Goal: Task Accomplishment & Management: Use online tool/utility

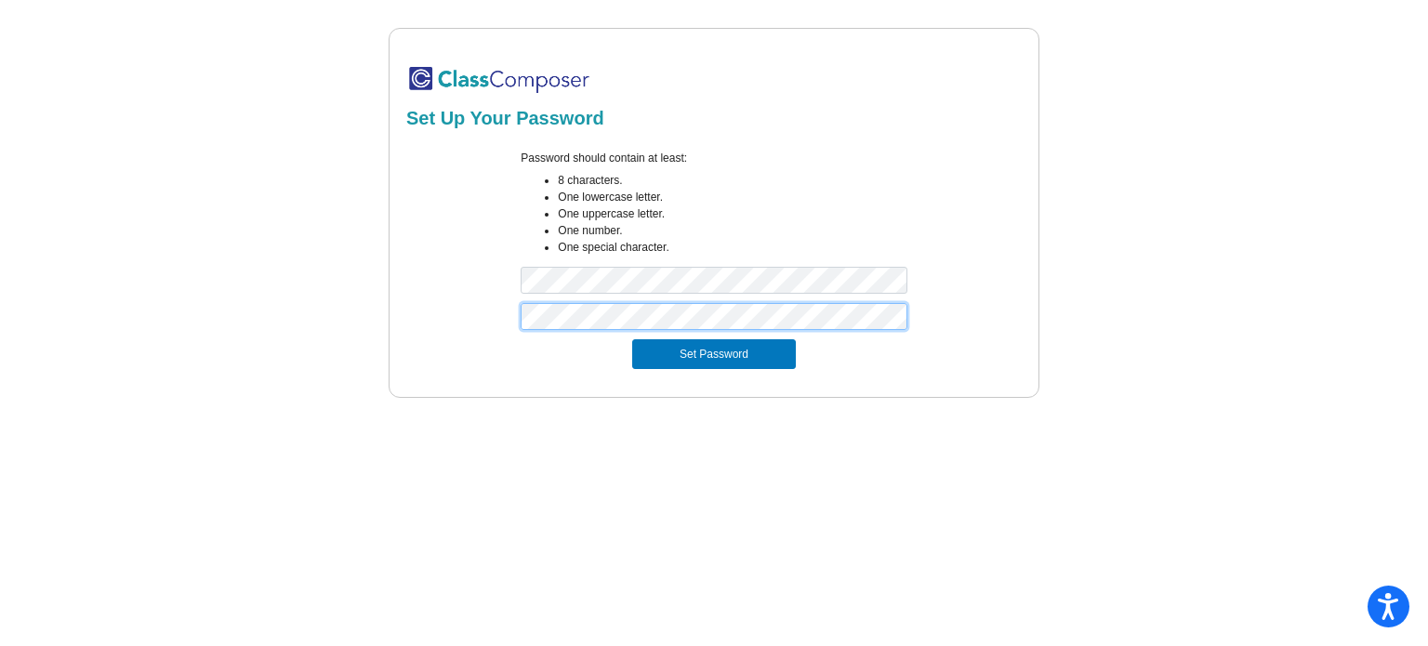
click at [632, 339] on button "Set Password" at bounding box center [714, 354] width 164 height 30
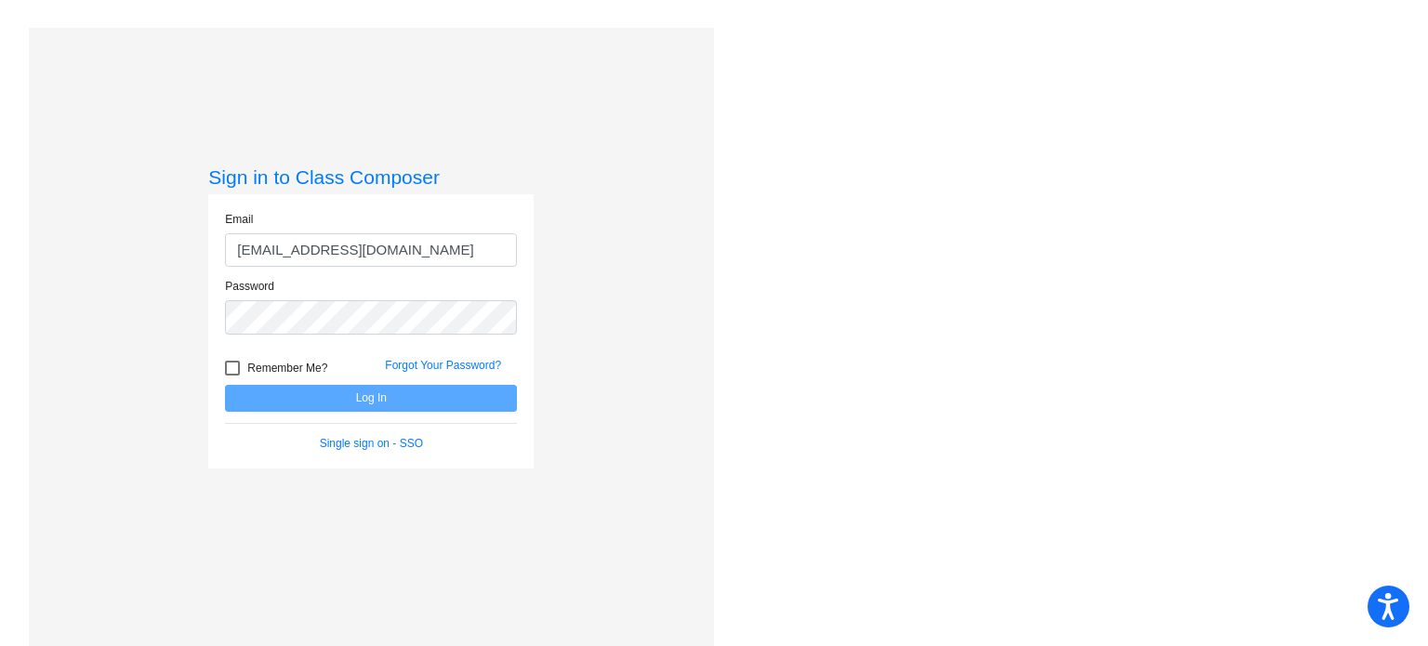
type input "[EMAIL_ADDRESS][DOMAIN_NAME]"
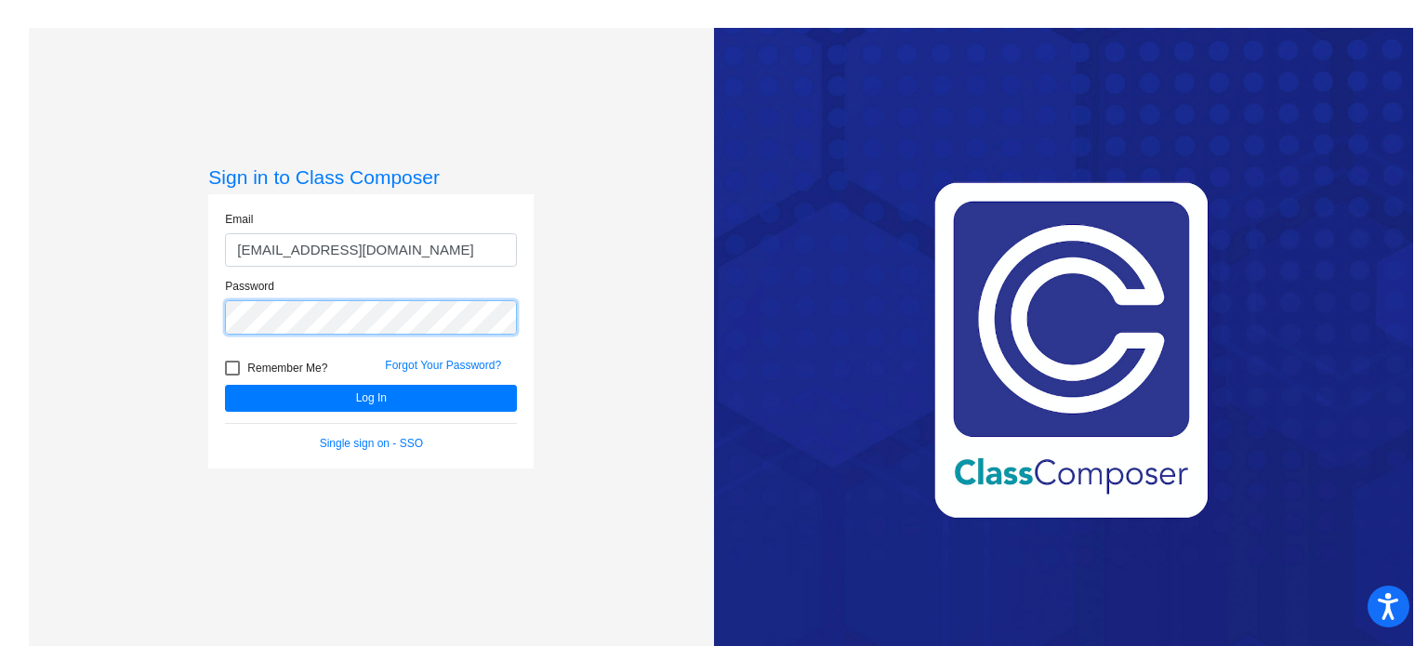
click at [225, 385] on button "Log In" at bounding box center [371, 398] width 292 height 27
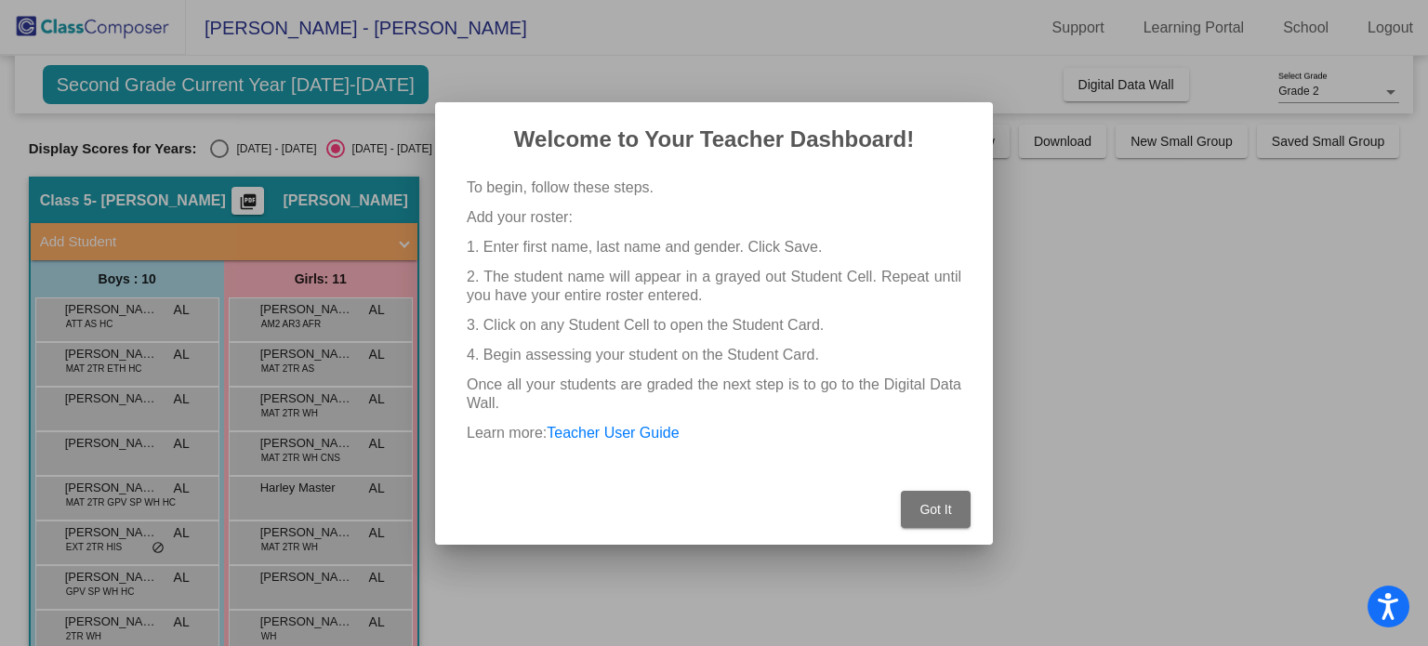
click at [929, 506] on span "Got It" at bounding box center [935, 509] width 32 height 15
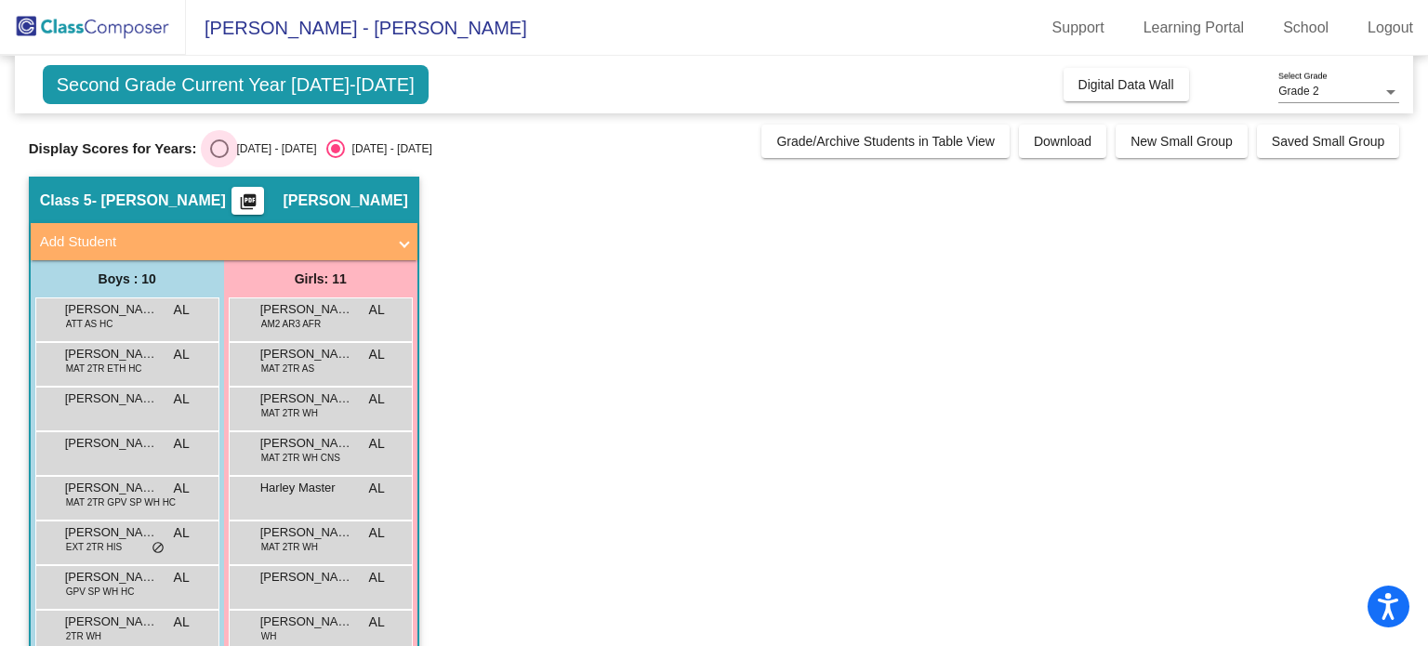
click at [235, 147] on div "[DATE] - [DATE]" at bounding box center [272, 148] width 87 height 17
click at [219, 158] on input "[DATE] - [DATE]" at bounding box center [218, 158] width 1 height 1
radio input "true"
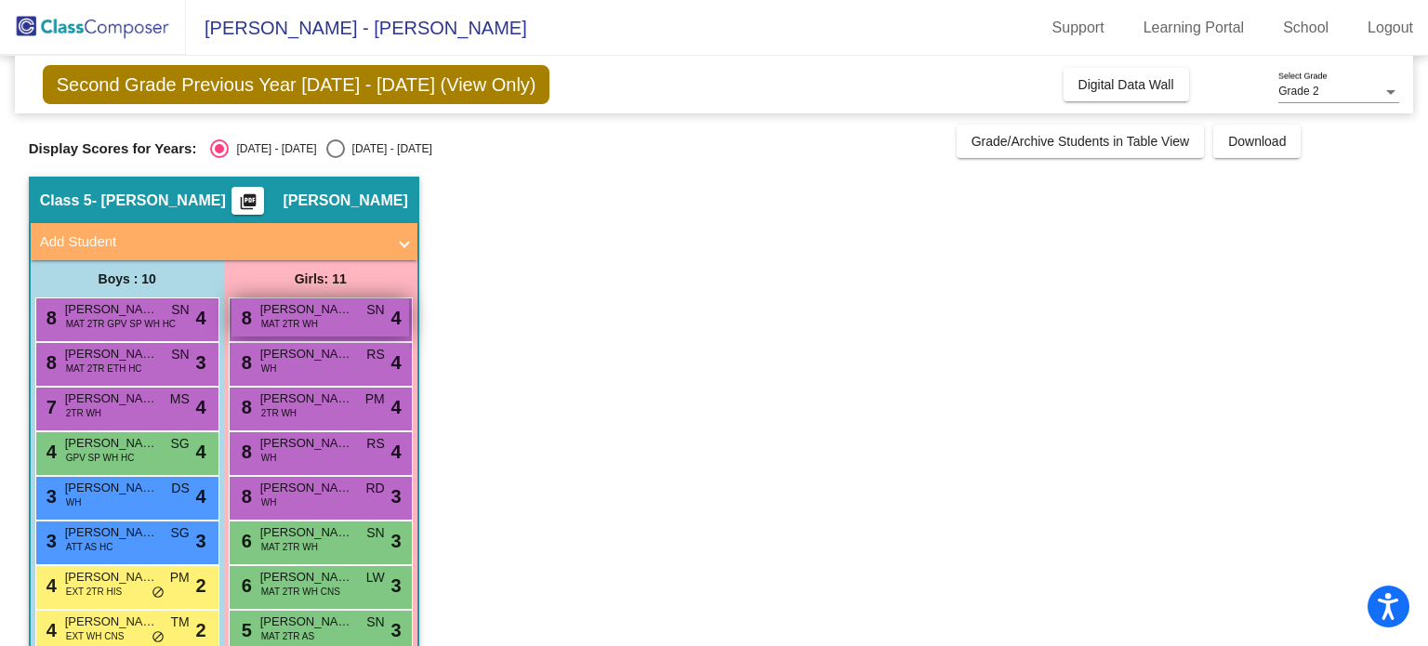
click at [397, 319] on span "4" at bounding box center [396, 318] width 10 height 28
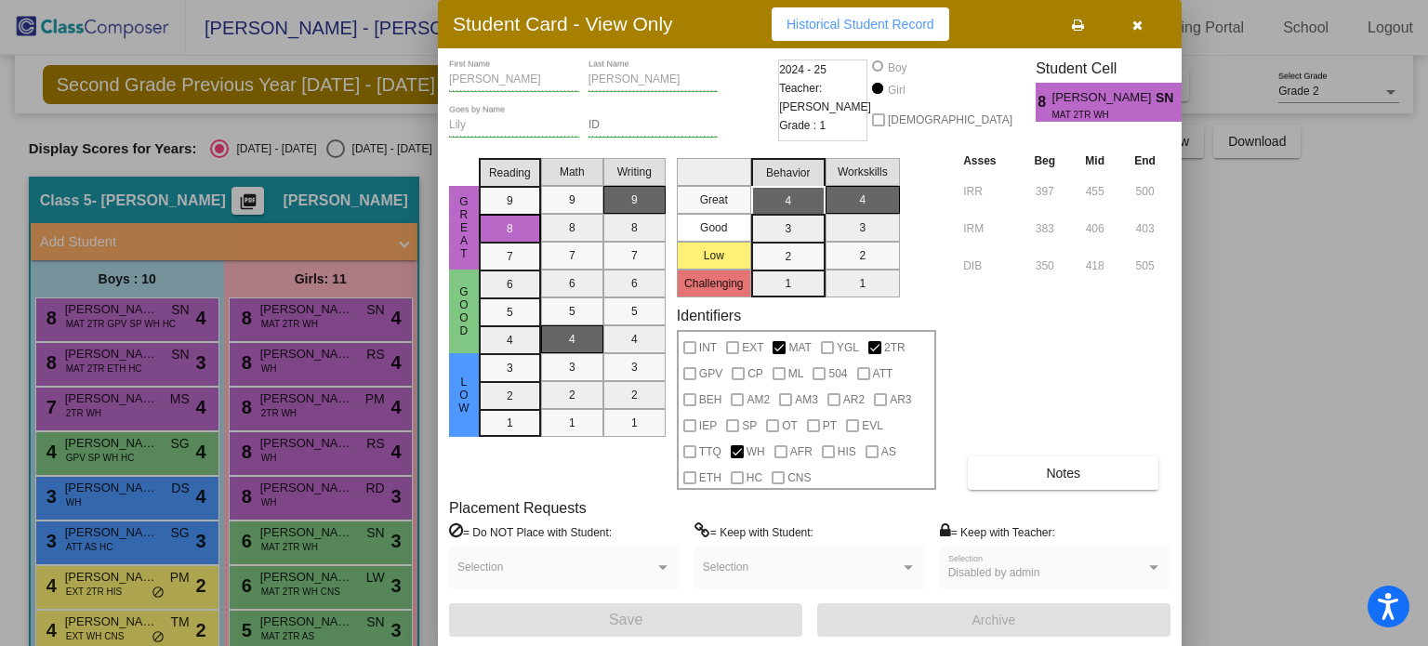
click at [800, 241] on mat-selection-list "Behavior 4 3 2 1" at bounding box center [788, 224] width 74 height 147
click at [863, 276] on mat-selection-list "Workskills 4 3 2 1" at bounding box center [862, 224] width 74 height 147
click at [560, 345] on mat-selection-list "Math 9 8 7 6 5 4 3 2 1" at bounding box center [572, 320] width 62 height 339
click at [343, 328] on div at bounding box center [714, 323] width 1428 height 646
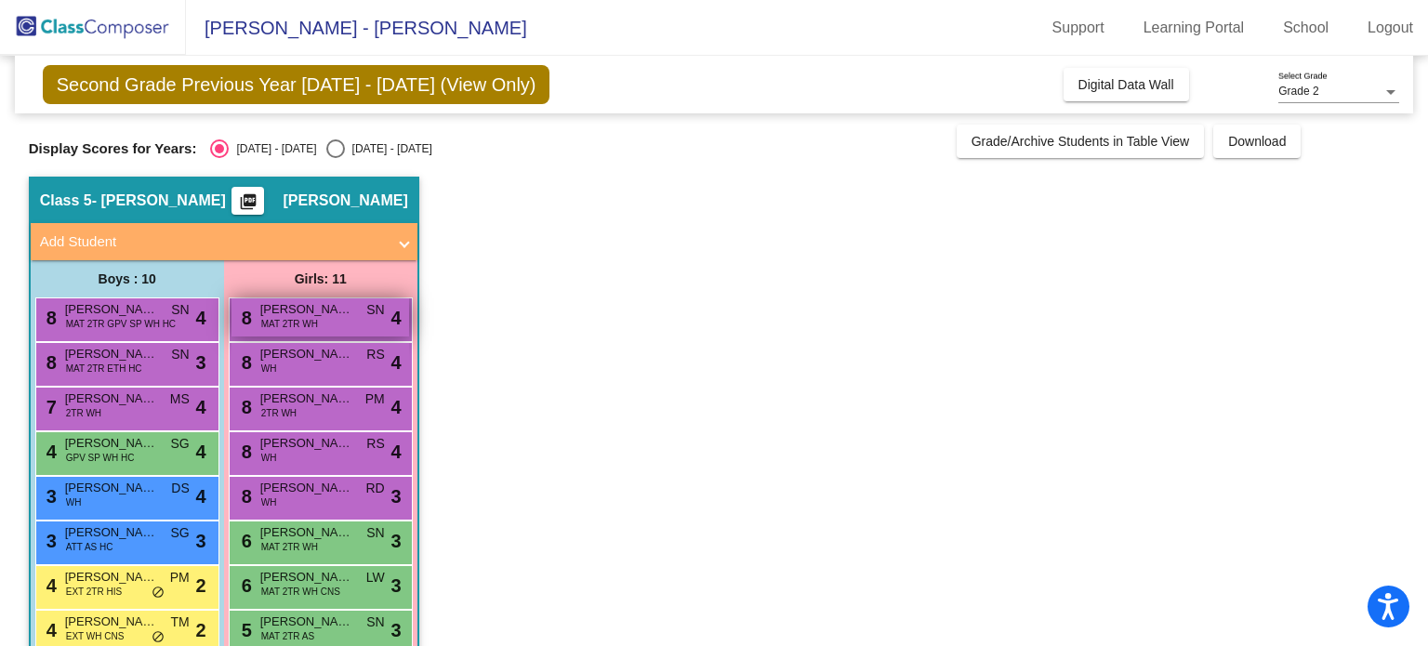
click at [361, 325] on div "8 [PERSON_NAME] MAT 2TR WH SN lock do_not_disturb_alt 4" at bounding box center [320, 317] width 178 height 38
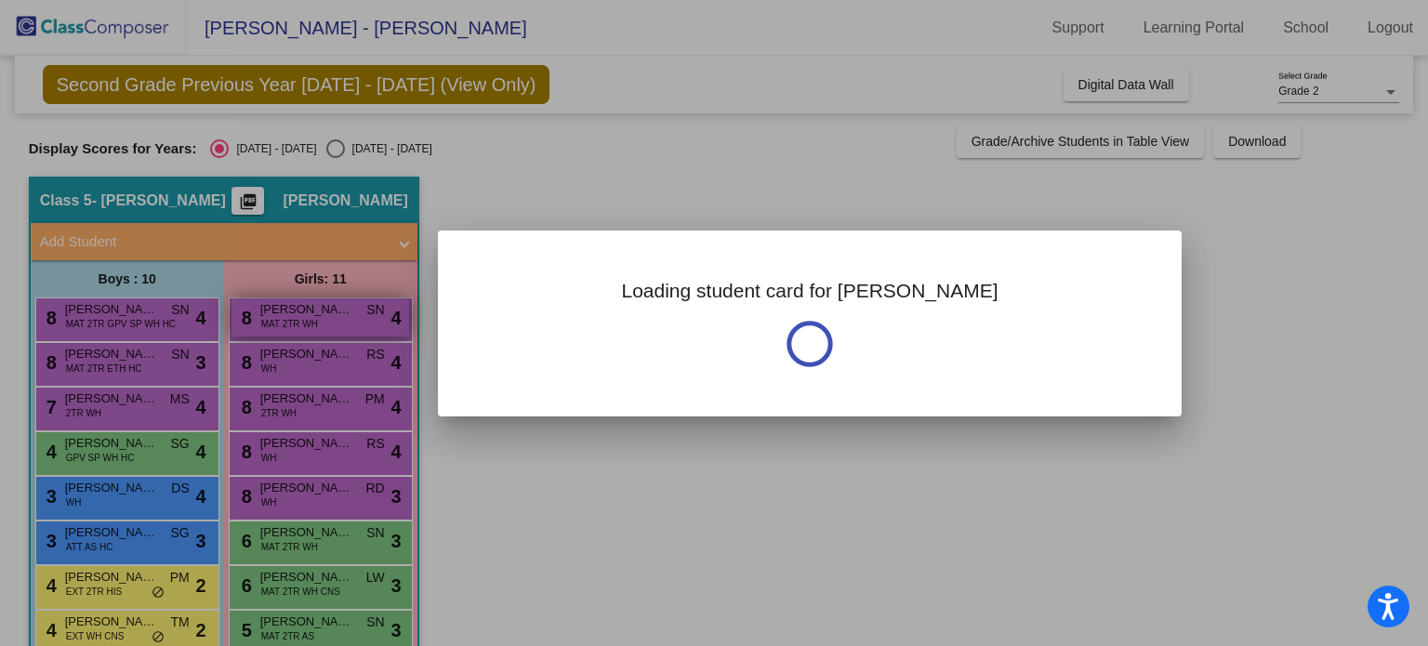
click at [361, 326] on div at bounding box center [714, 323] width 1428 height 646
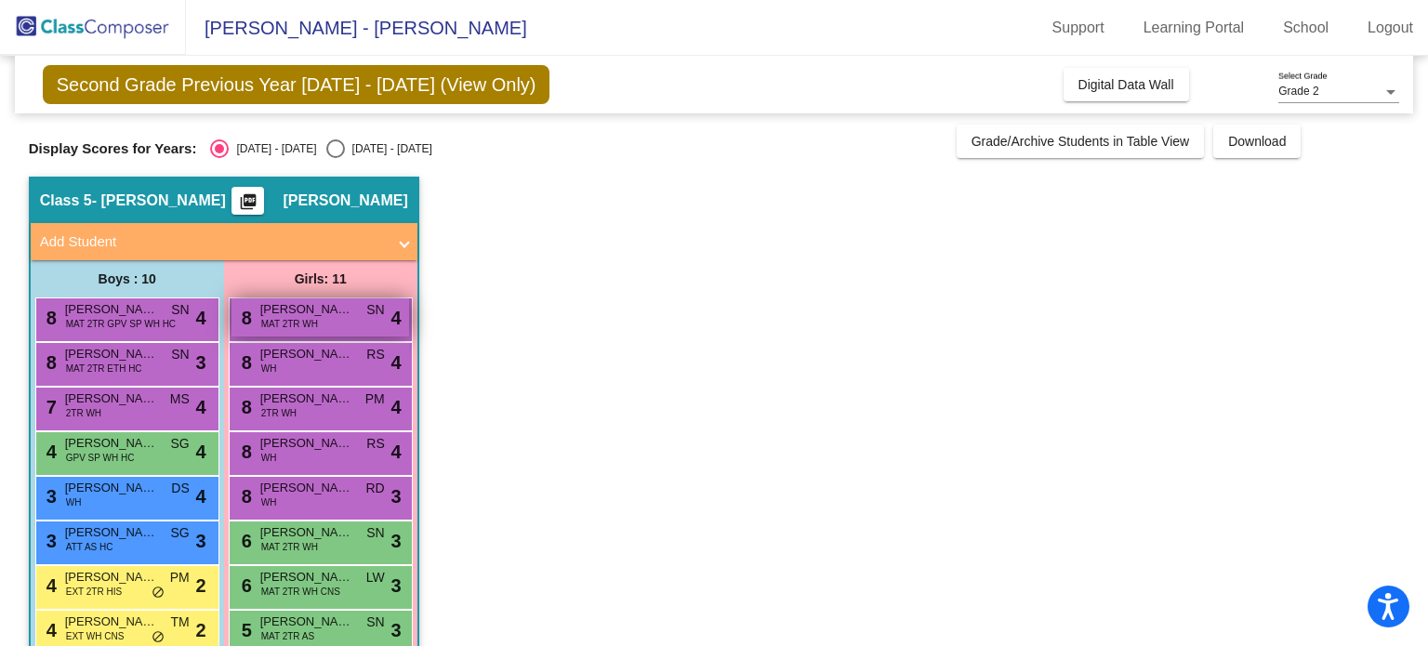
click at [361, 326] on div "8 [PERSON_NAME] MAT 2TR WH SN lock do_not_disturb_alt 4" at bounding box center [320, 317] width 178 height 38
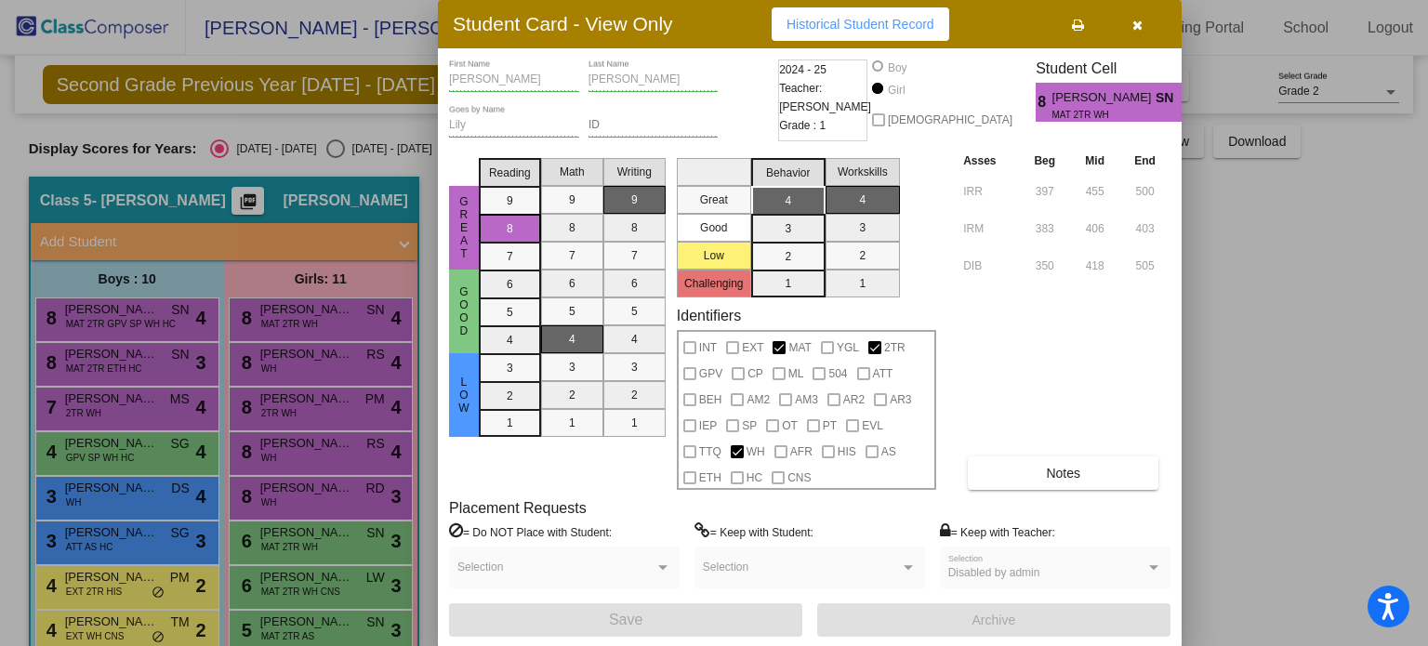
click at [362, 360] on div at bounding box center [714, 323] width 1428 height 646
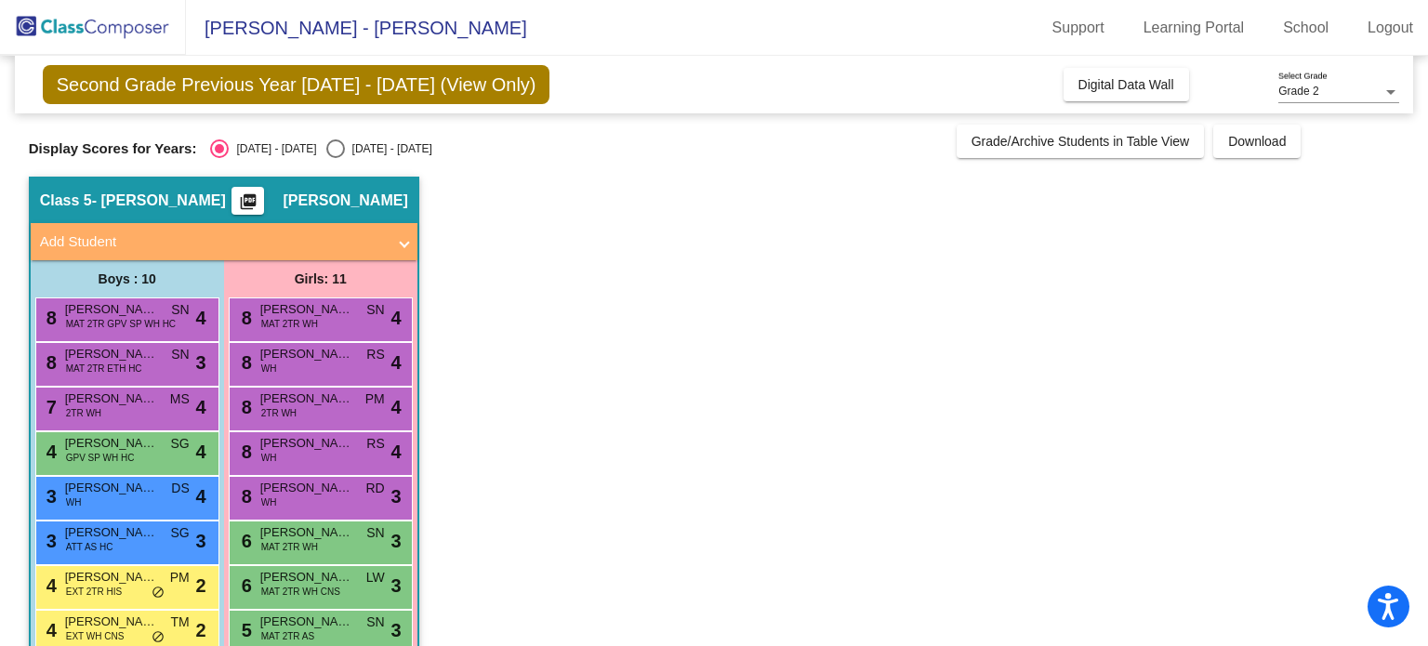
click at [362, 360] on div "8 [PERSON_NAME] WH RS lock do_not_disturb_alt 4" at bounding box center [320, 362] width 178 height 38
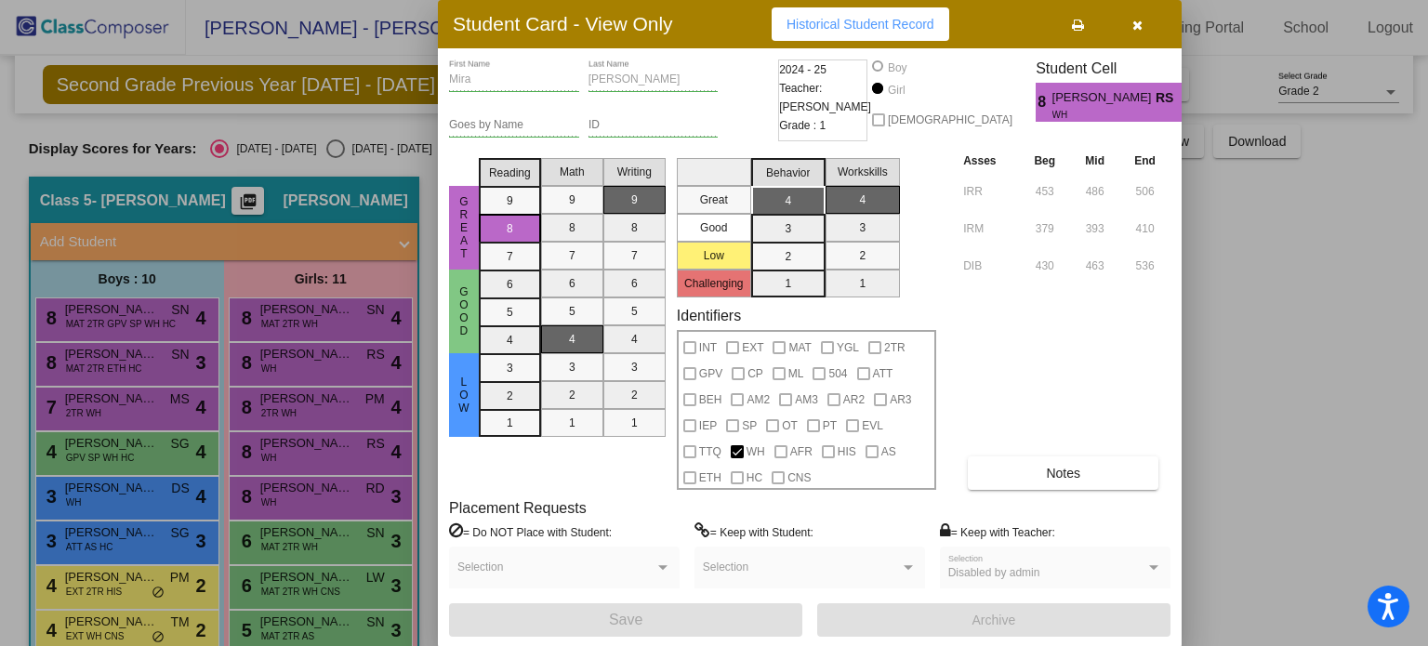
click at [353, 398] on div at bounding box center [714, 323] width 1428 height 646
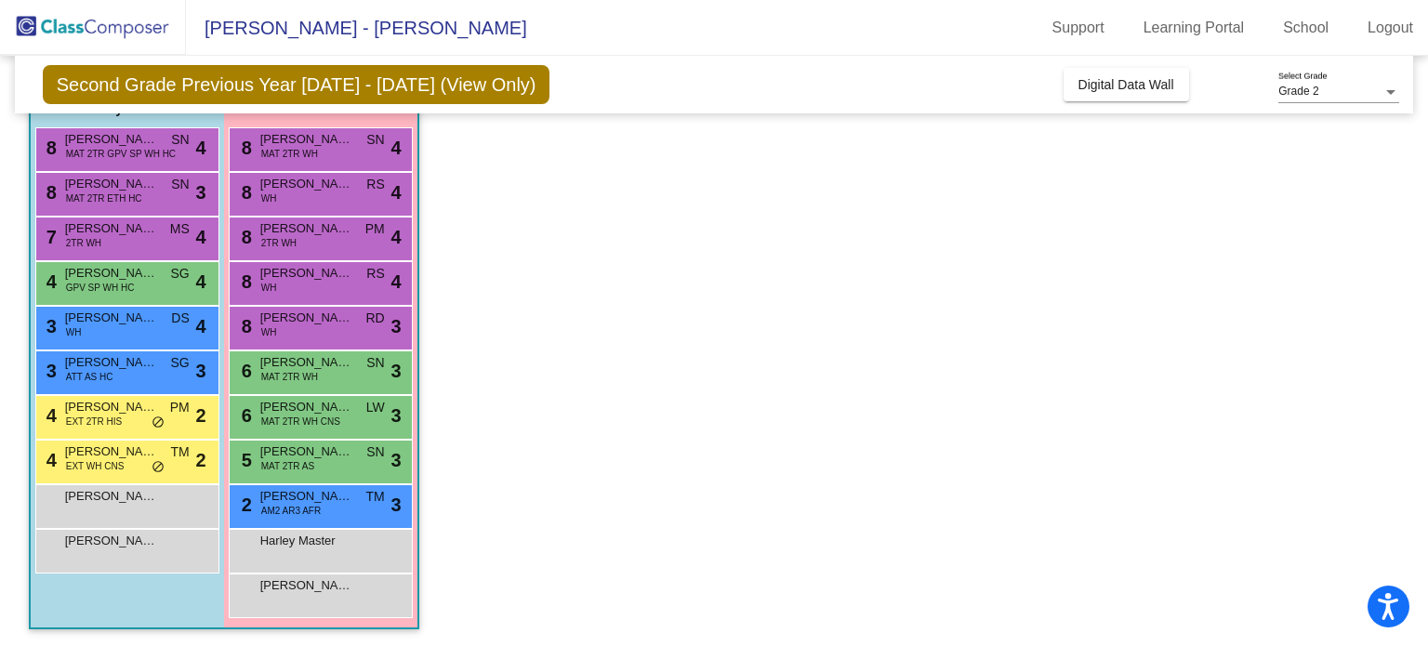
scroll to position [171, 0]
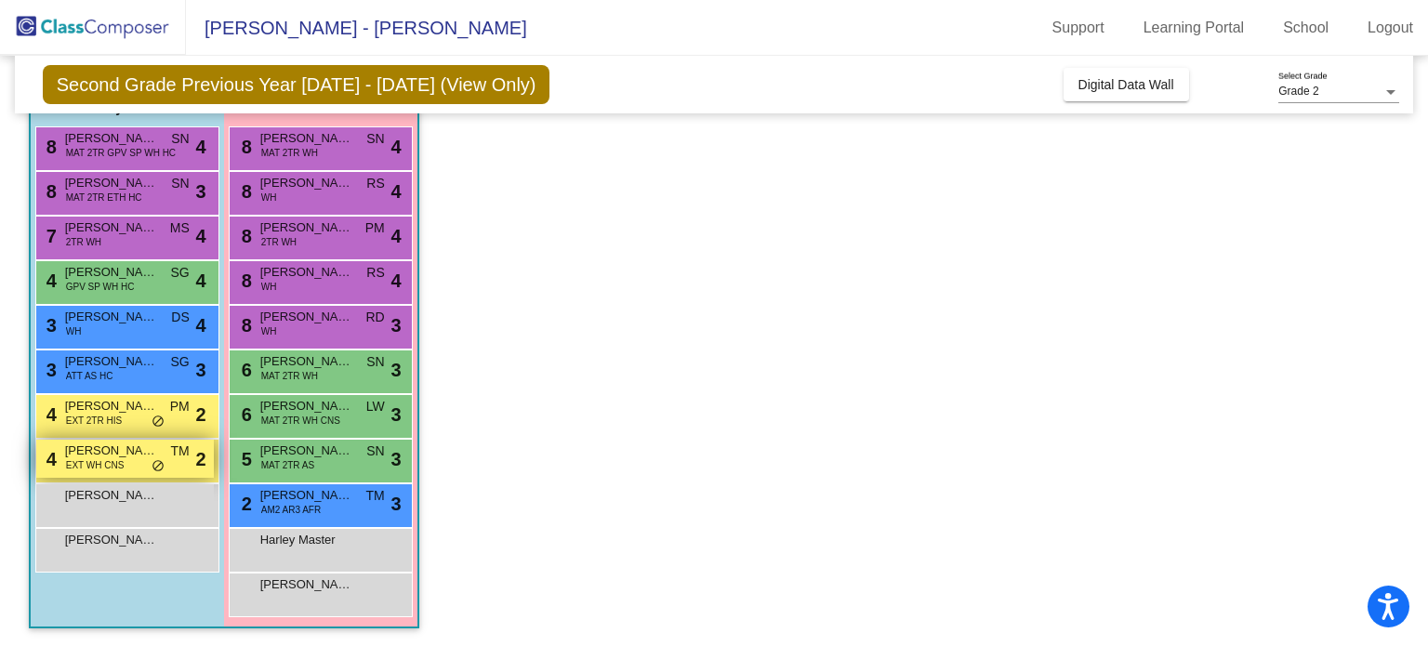
click at [172, 464] on div "4 [PERSON_NAME] EXT WH CNS TM lock do_not_disturb_alt 2" at bounding box center [125, 459] width 178 height 38
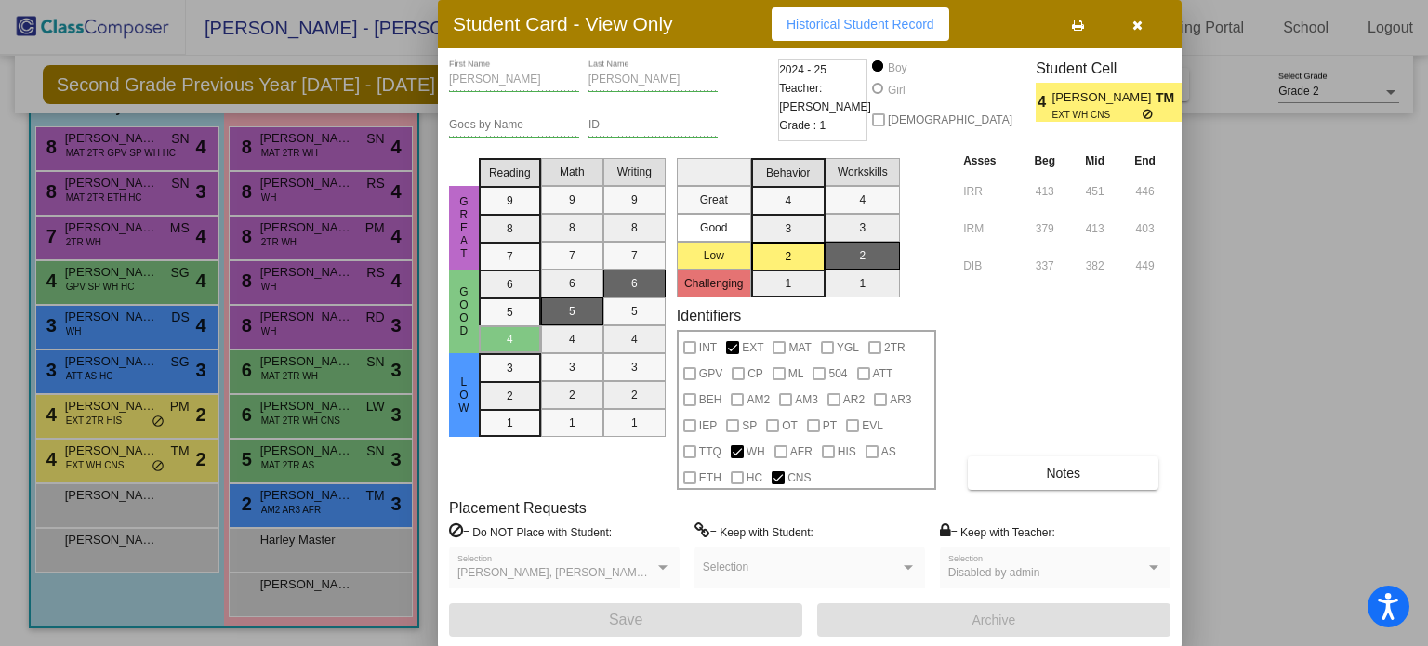
click at [230, 413] on div at bounding box center [714, 323] width 1428 height 646
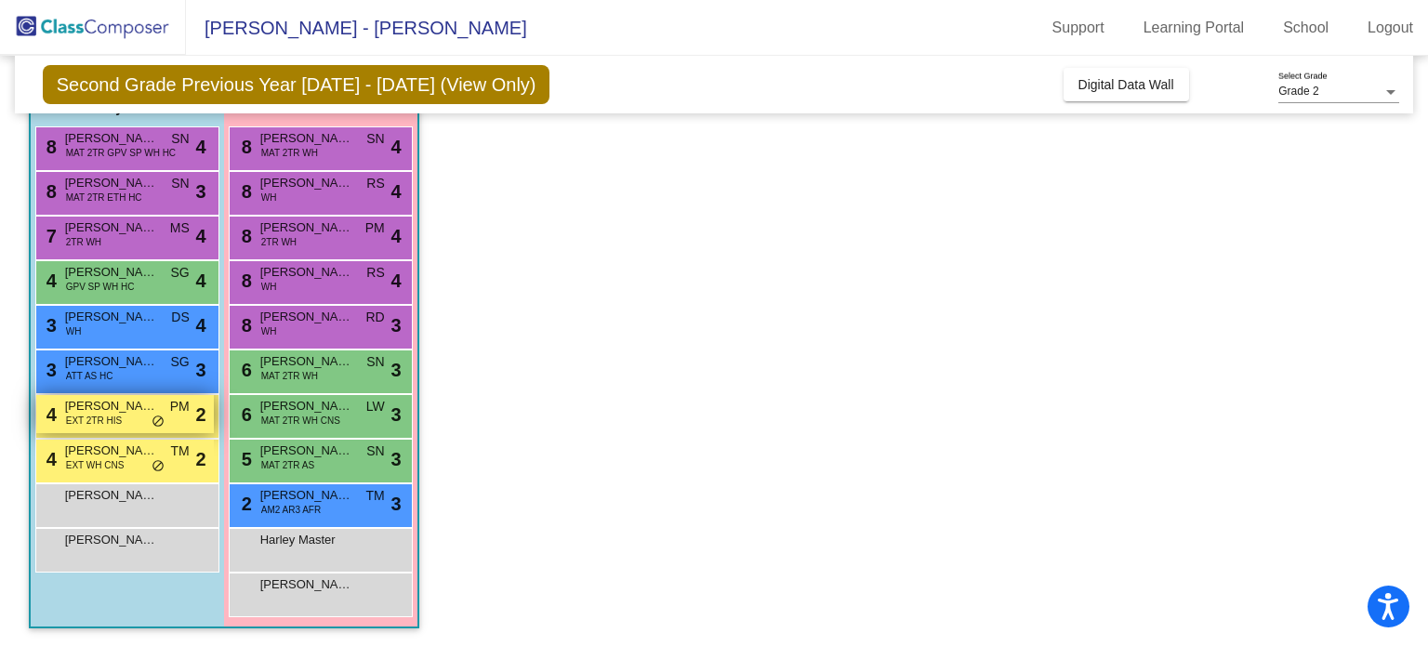
click at [160, 412] on div "4 [PERSON_NAME] EXT 2TR HIS PM lock do_not_disturb_alt 2" at bounding box center [125, 414] width 178 height 38
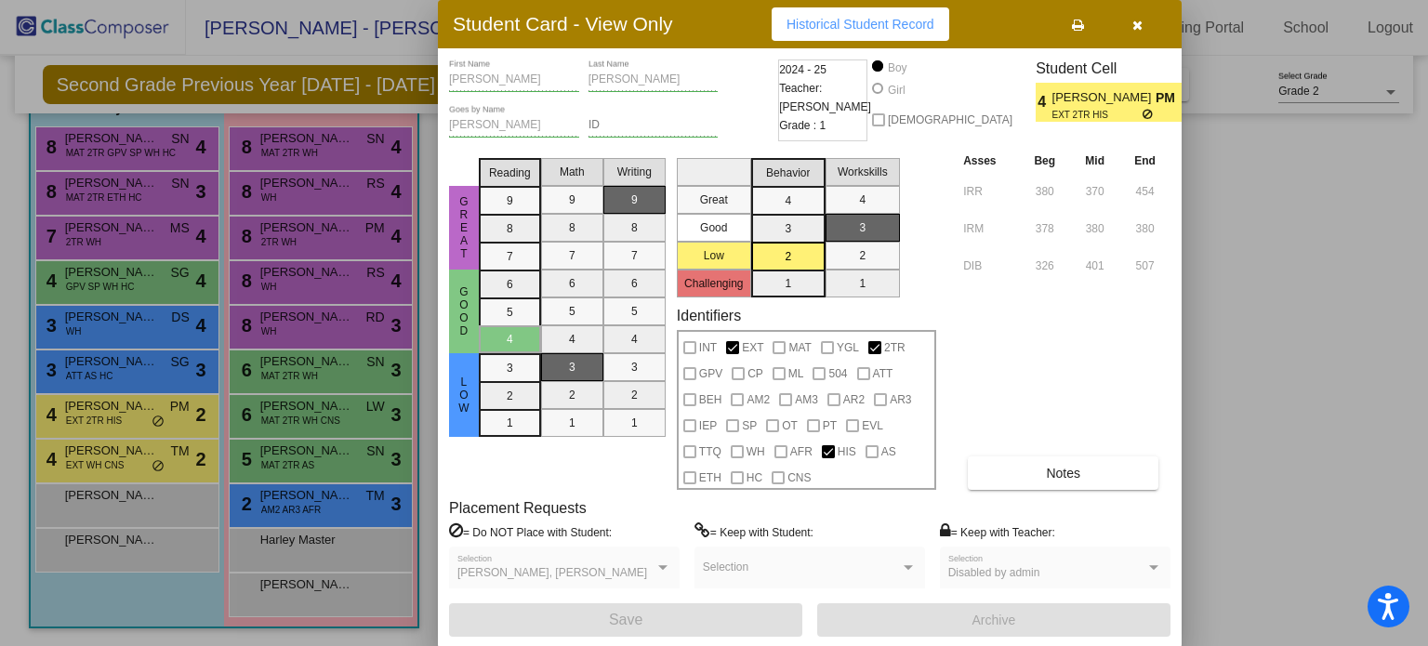
click at [300, 401] on div at bounding box center [714, 323] width 1428 height 646
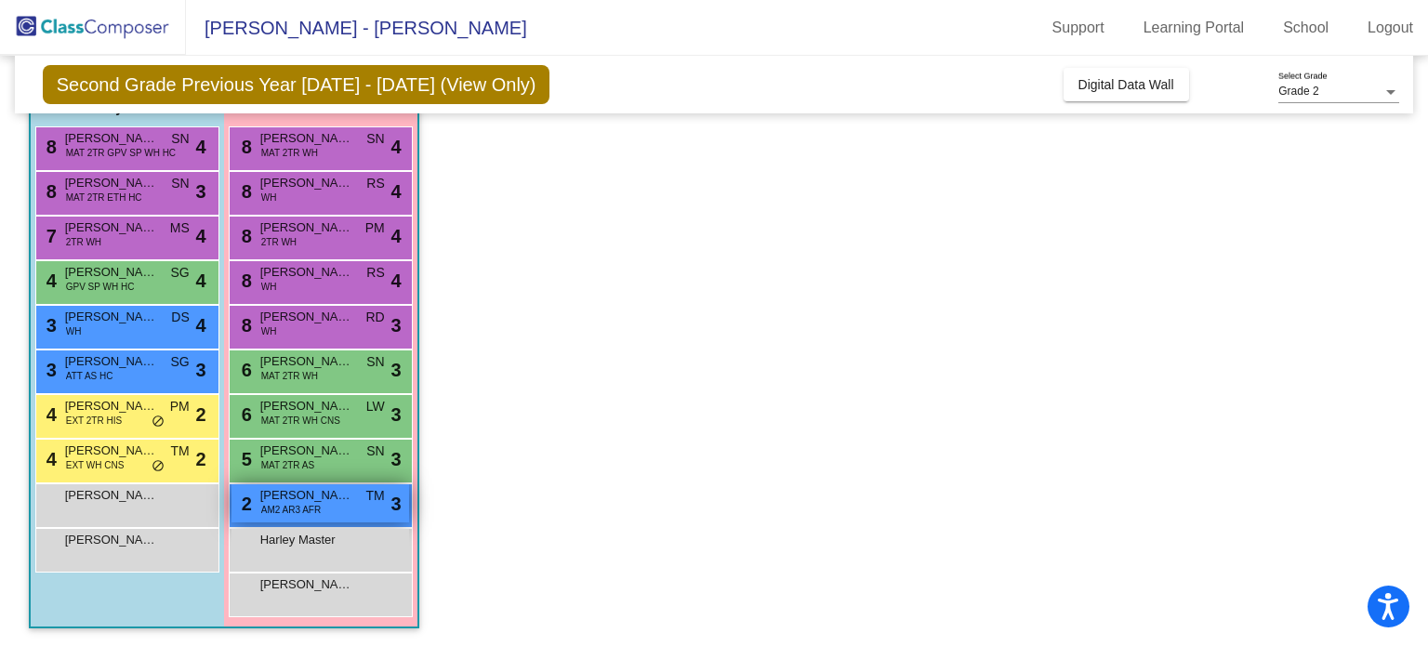
click at [307, 520] on div "2 [PERSON_NAME] AM2 AR3 AFR TM lock do_not_disturb_alt 3" at bounding box center [320, 503] width 178 height 38
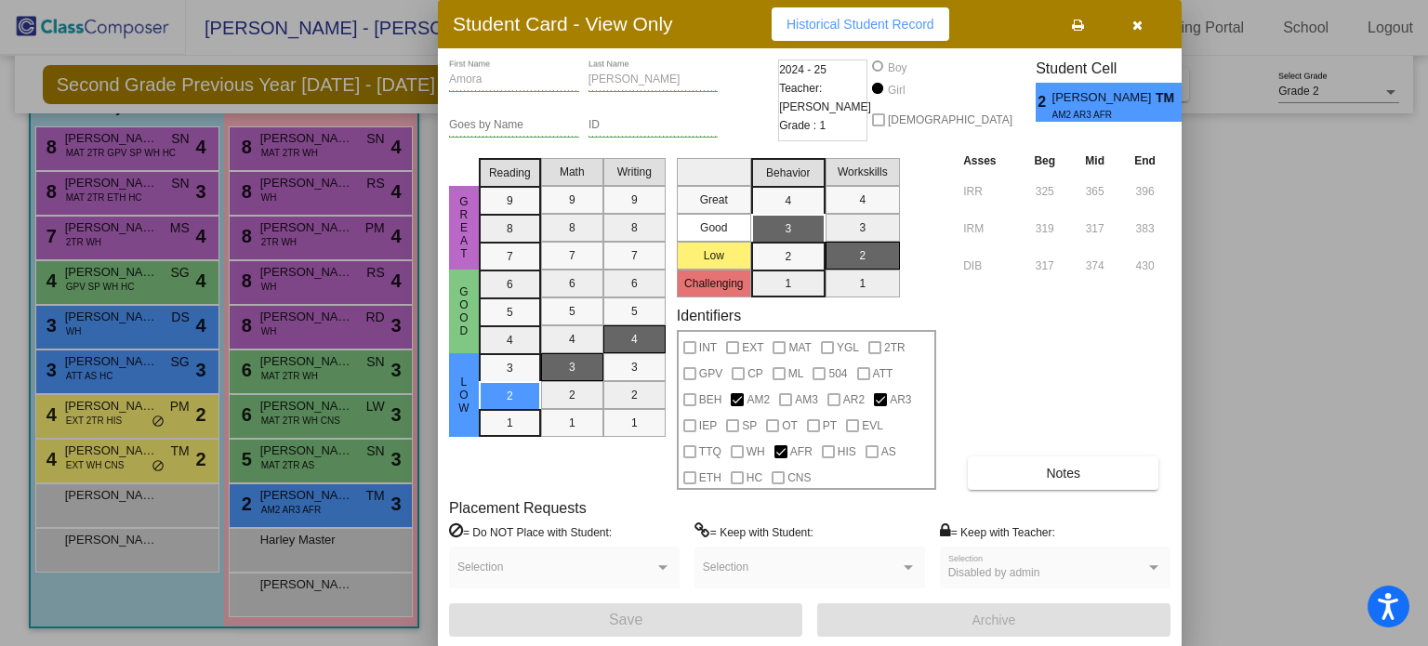
click at [316, 453] on div at bounding box center [714, 323] width 1428 height 646
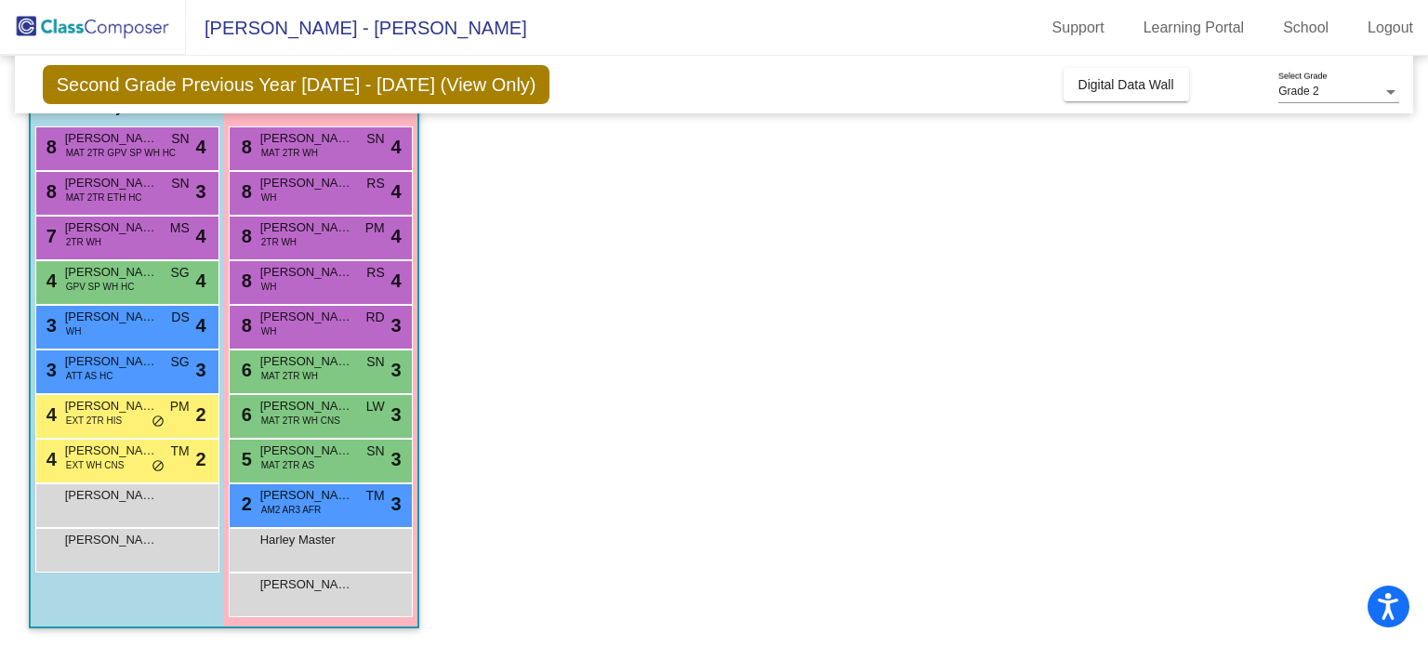
click at [316, 453] on span "[PERSON_NAME]" at bounding box center [306, 450] width 93 height 19
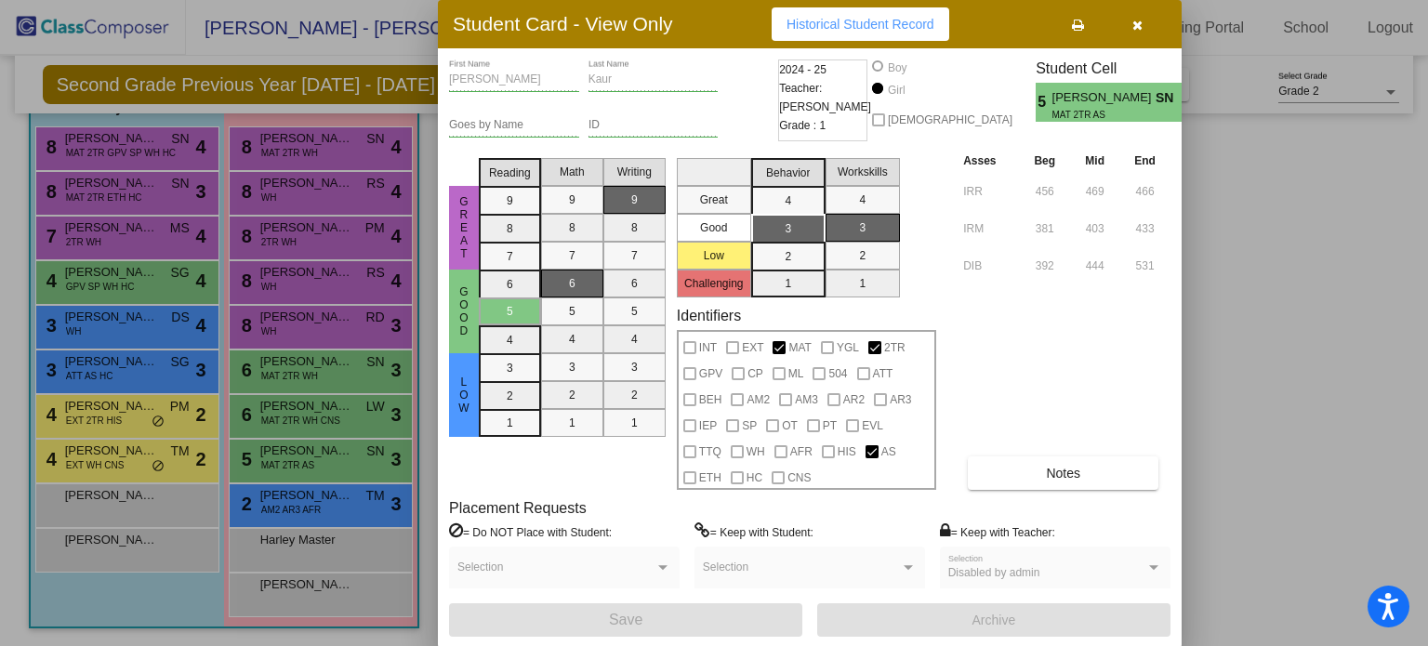
click at [336, 434] on div at bounding box center [714, 323] width 1428 height 646
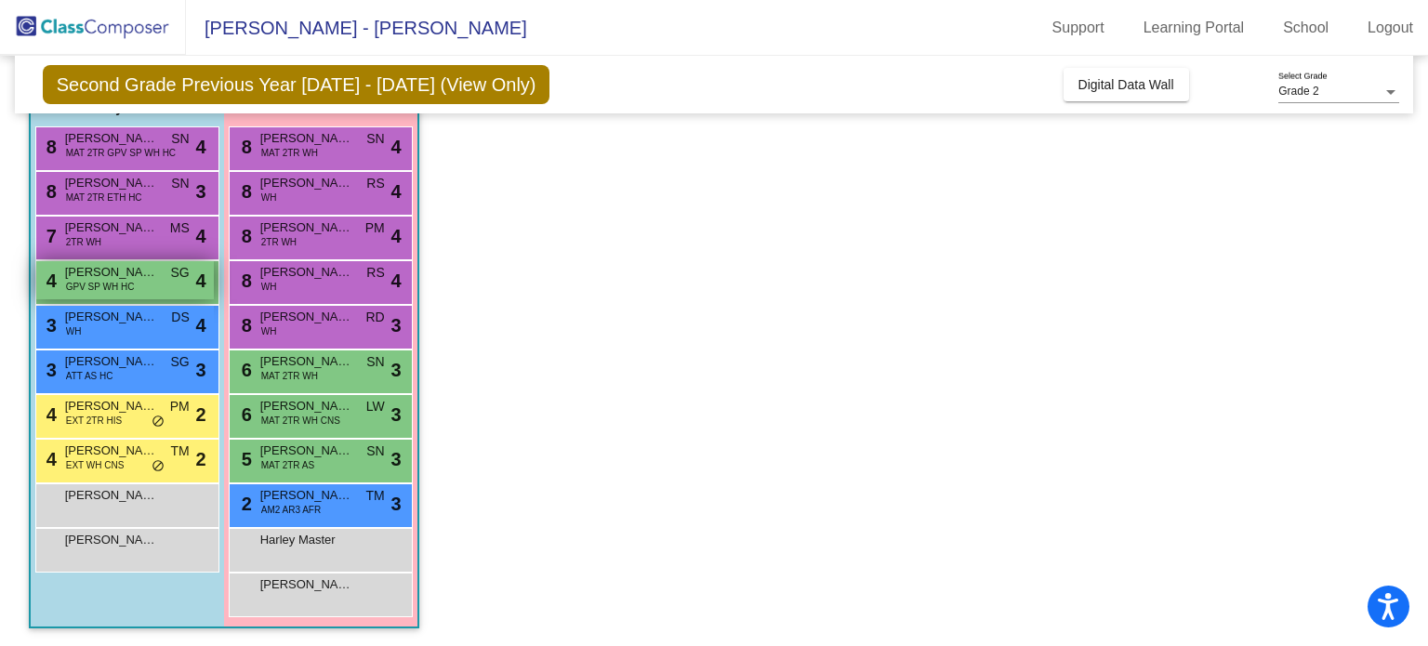
click at [159, 282] on div "4 [PERSON_NAME] GPV SP WH HC SG lock do_not_disturb_alt 4" at bounding box center [125, 280] width 178 height 38
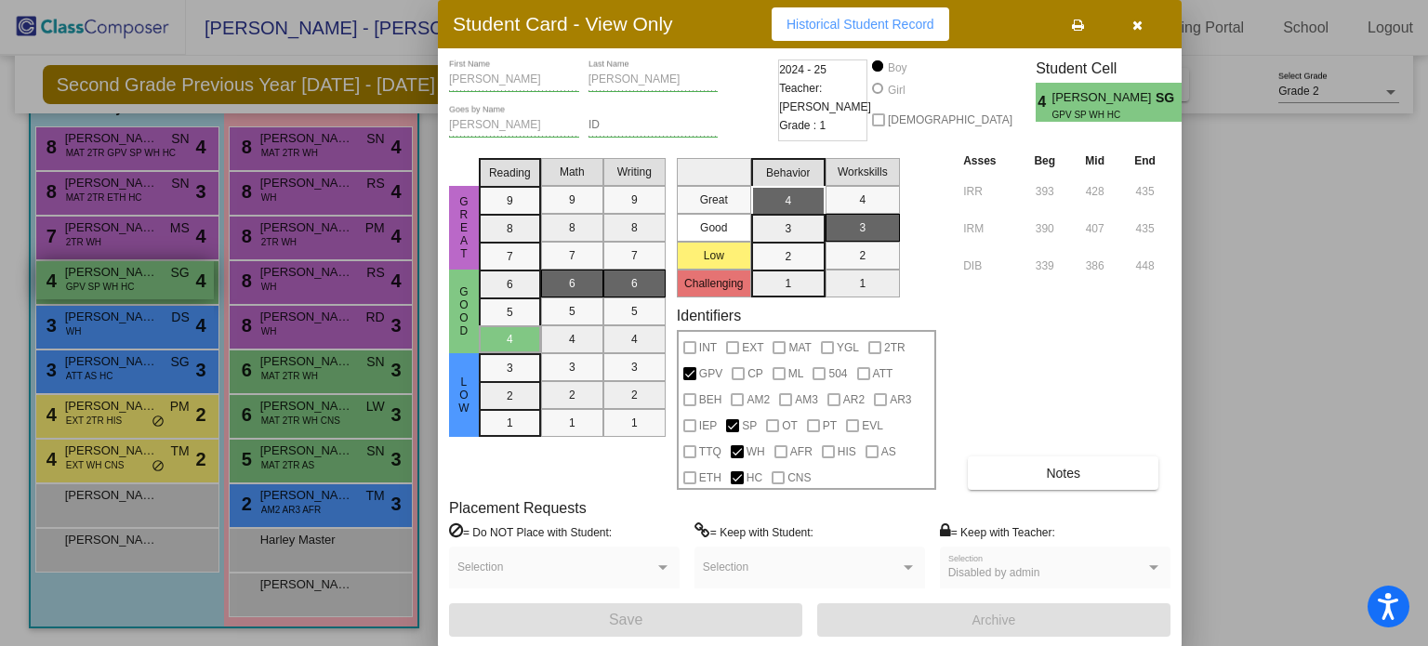
click at [159, 282] on div at bounding box center [714, 323] width 1428 height 646
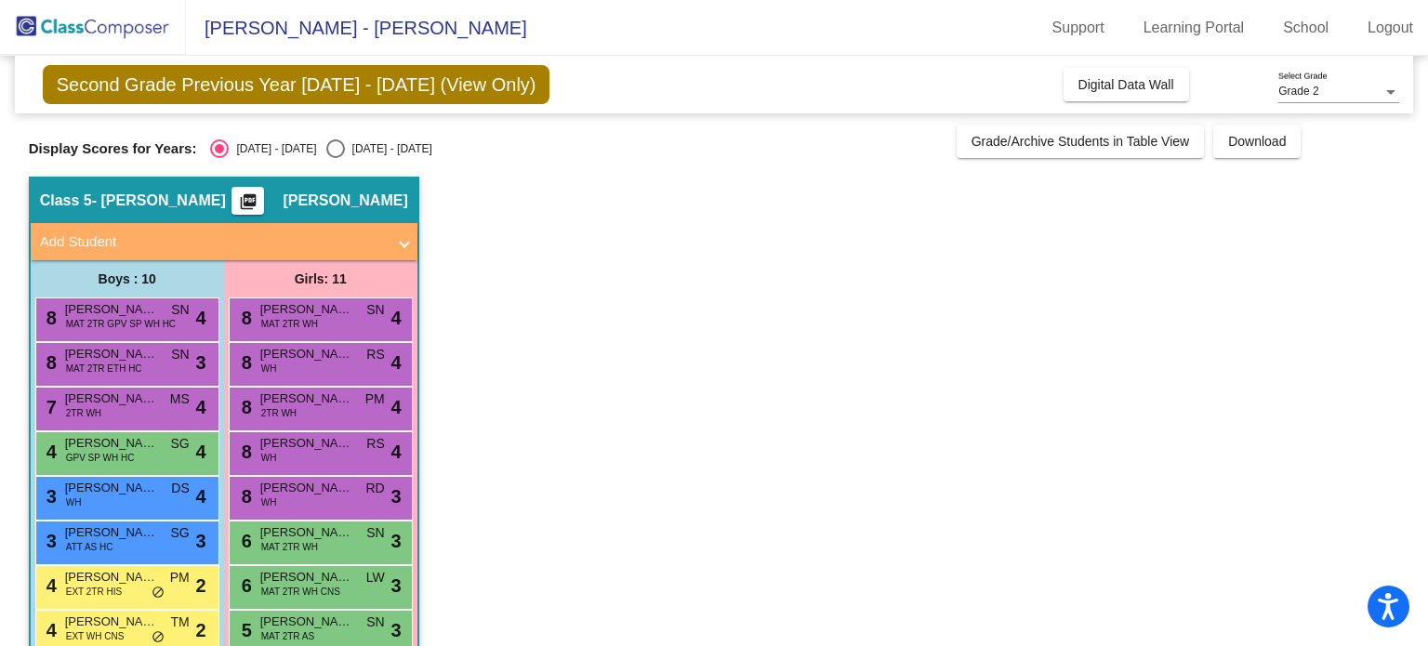
scroll to position [0, 0]
click at [1137, 88] on span "Digital Data Wall" at bounding box center [1126, 84] width 96 height 15
